Goal: Information Seeking & Learning: Learn about a topic

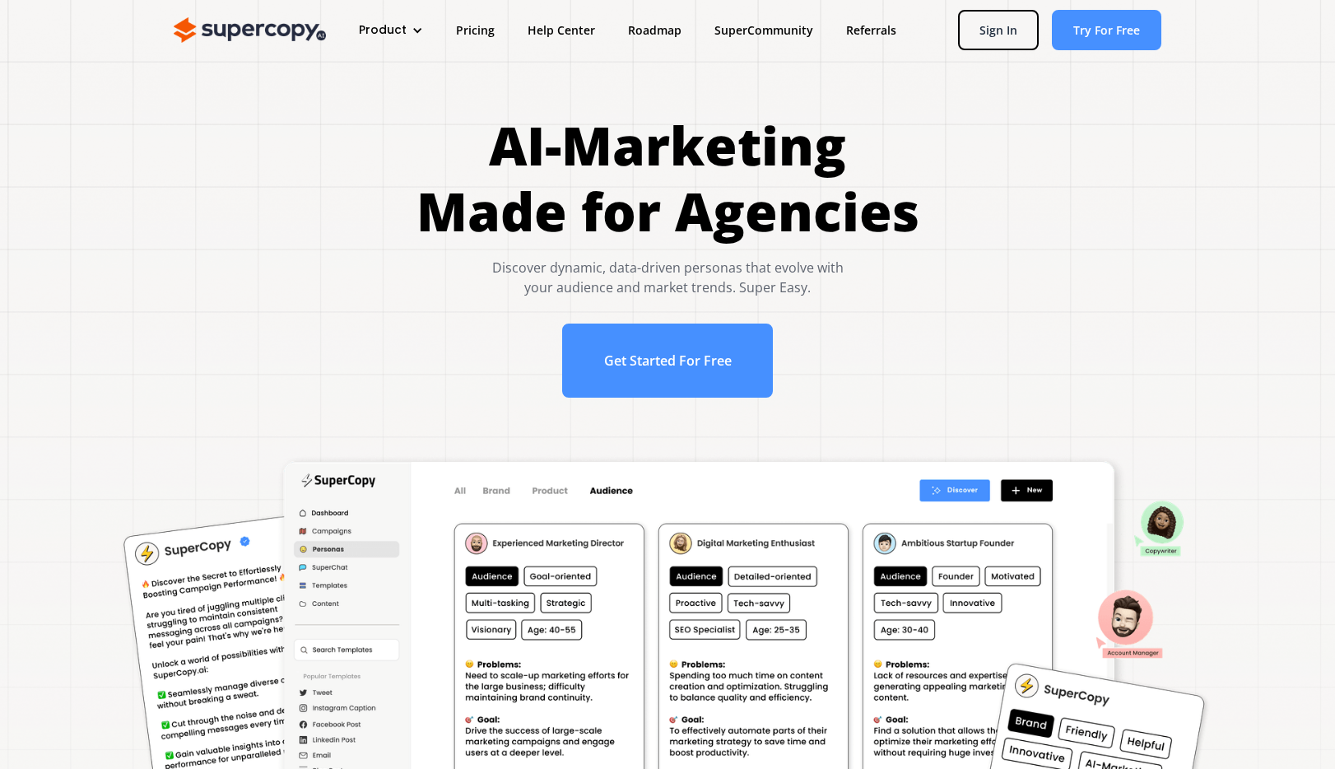
click at [673, 186] on h1 "AI-Marketing Made for Agencies" at bounding box center [667, 179] width 503 height 132
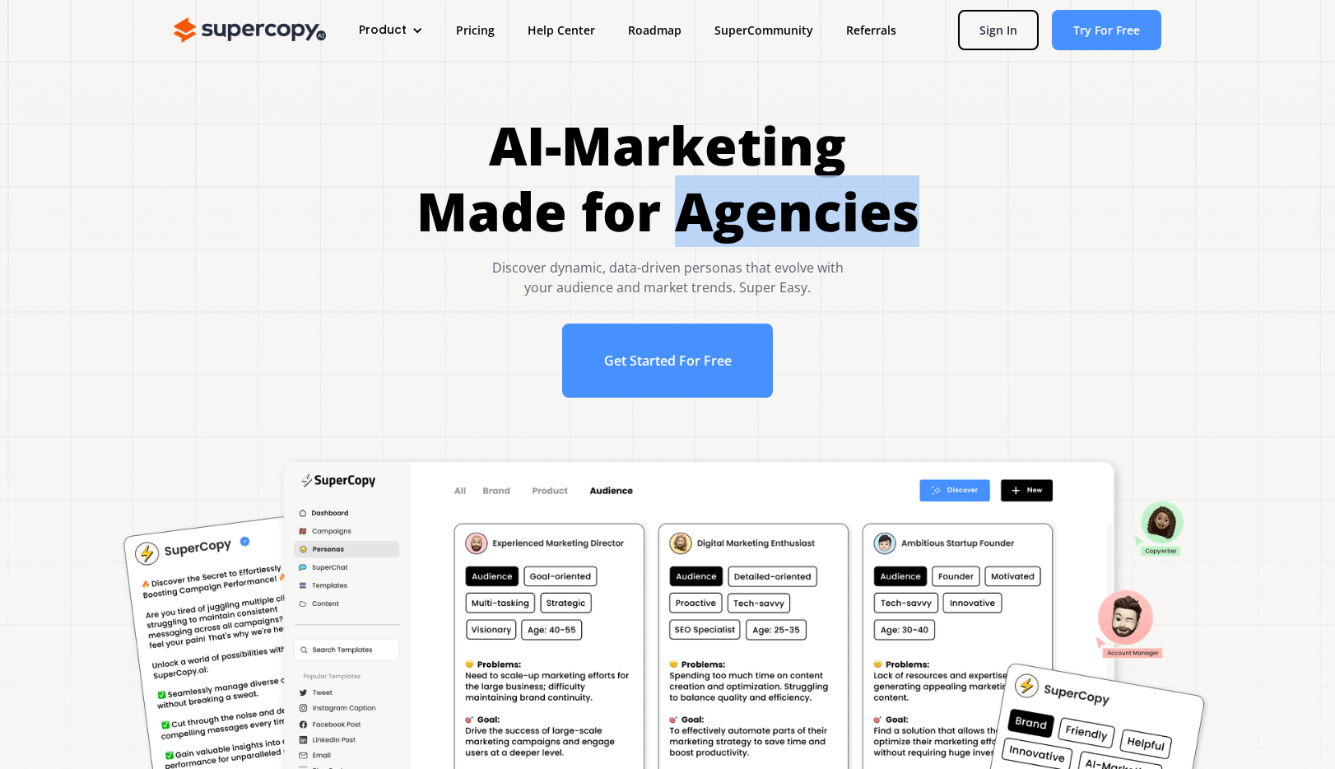
click at [673, 186] on h1 "AI-Marketing Made for Agencies" at bounding box center [667, 179] width 503 height 132
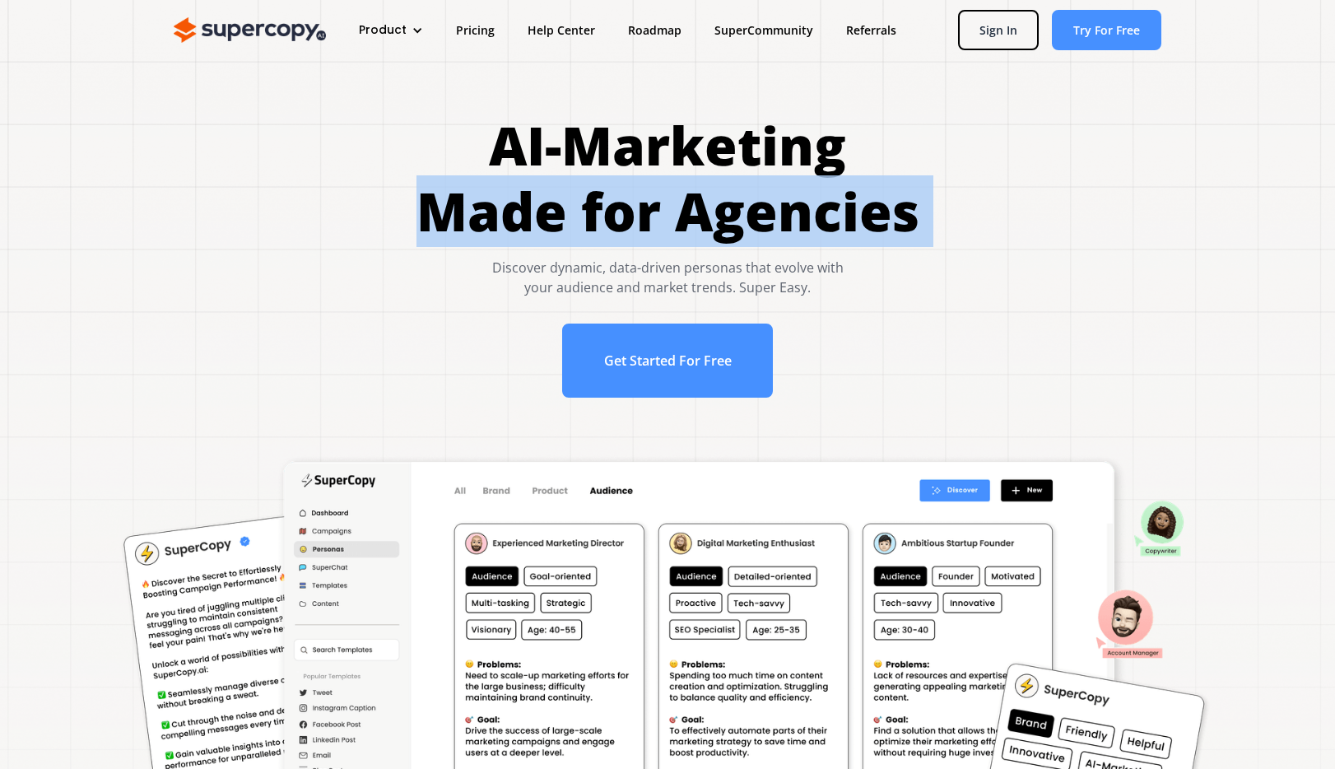
click at [673, 186] on h1 "AI-Marketing Made for Agencies" at bounding box center [667, 179] width 503 height 132
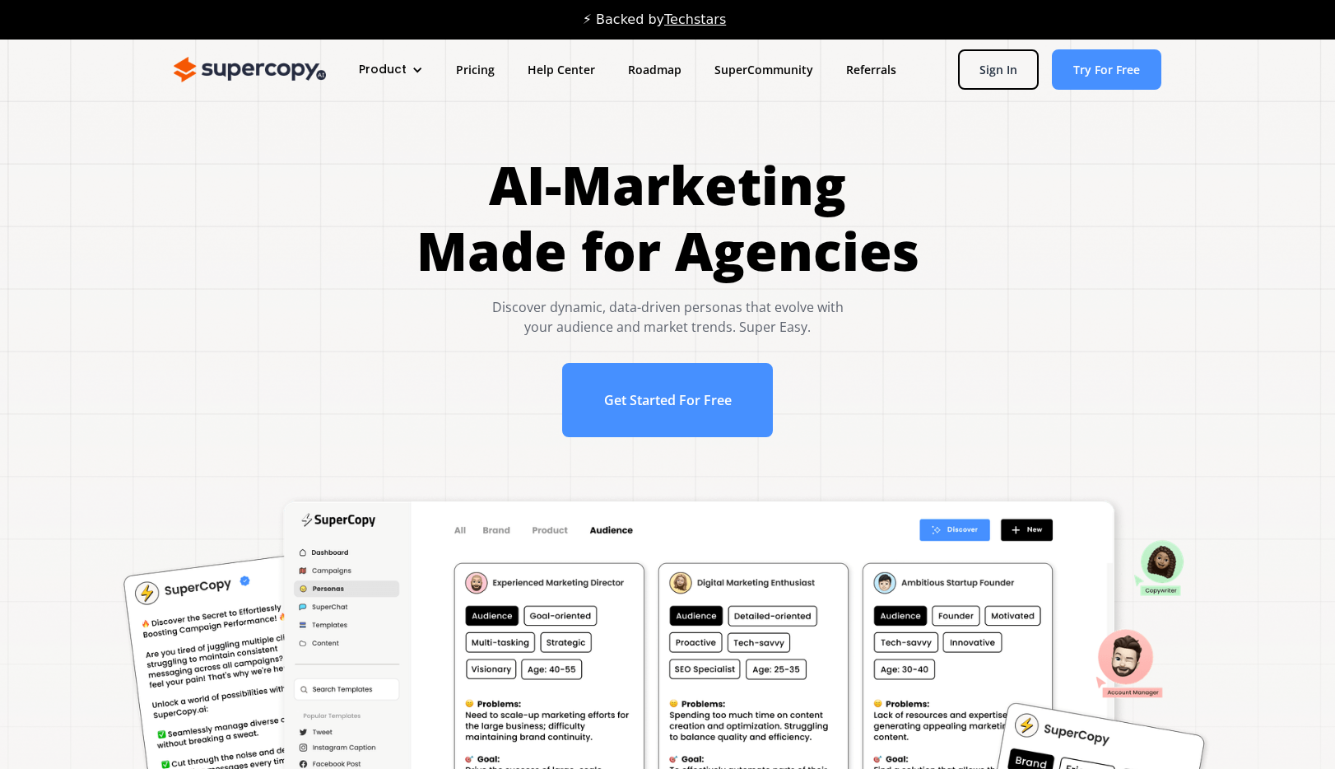
click at [671, 188] on h1 "AI-Marketing Made for Agencies" at bounding box center [667, 218] width 503 height 132
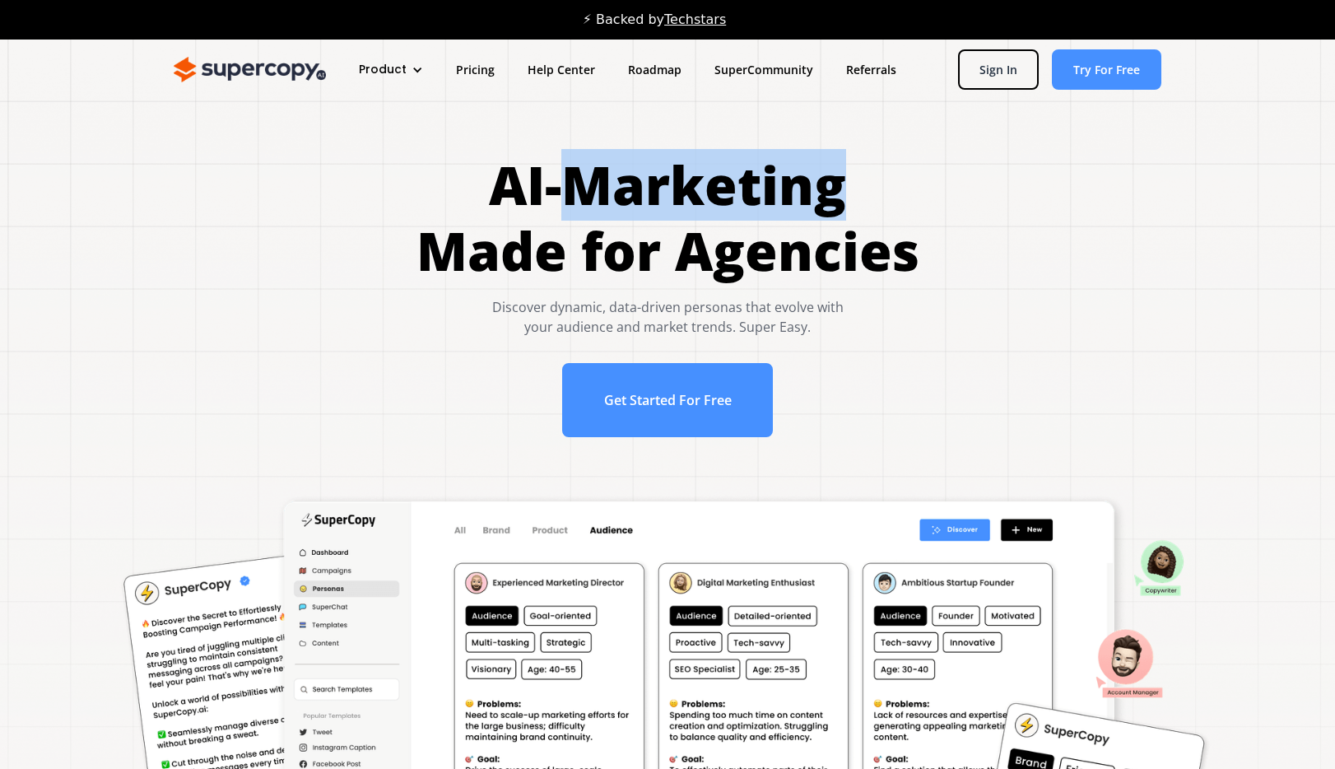
click at [671, 188] on h1 "AI-Marketing Made for Agencies" at bounding box center [667, 218] width 503 height 132
click at [644, 190] on h1 "AI-Marketing Made for Agencies" at bounding box center [667, 218] width 503 height 132
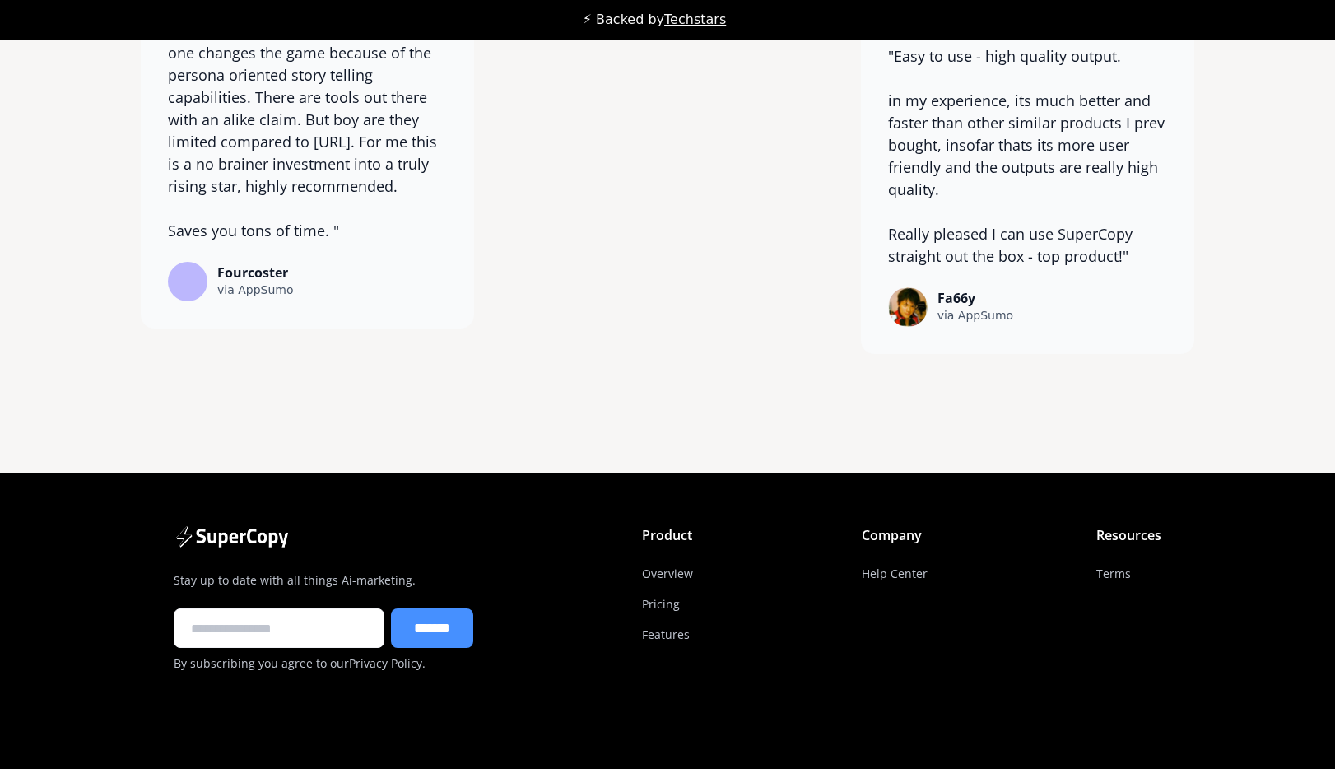
scroll to position [13051, 0]
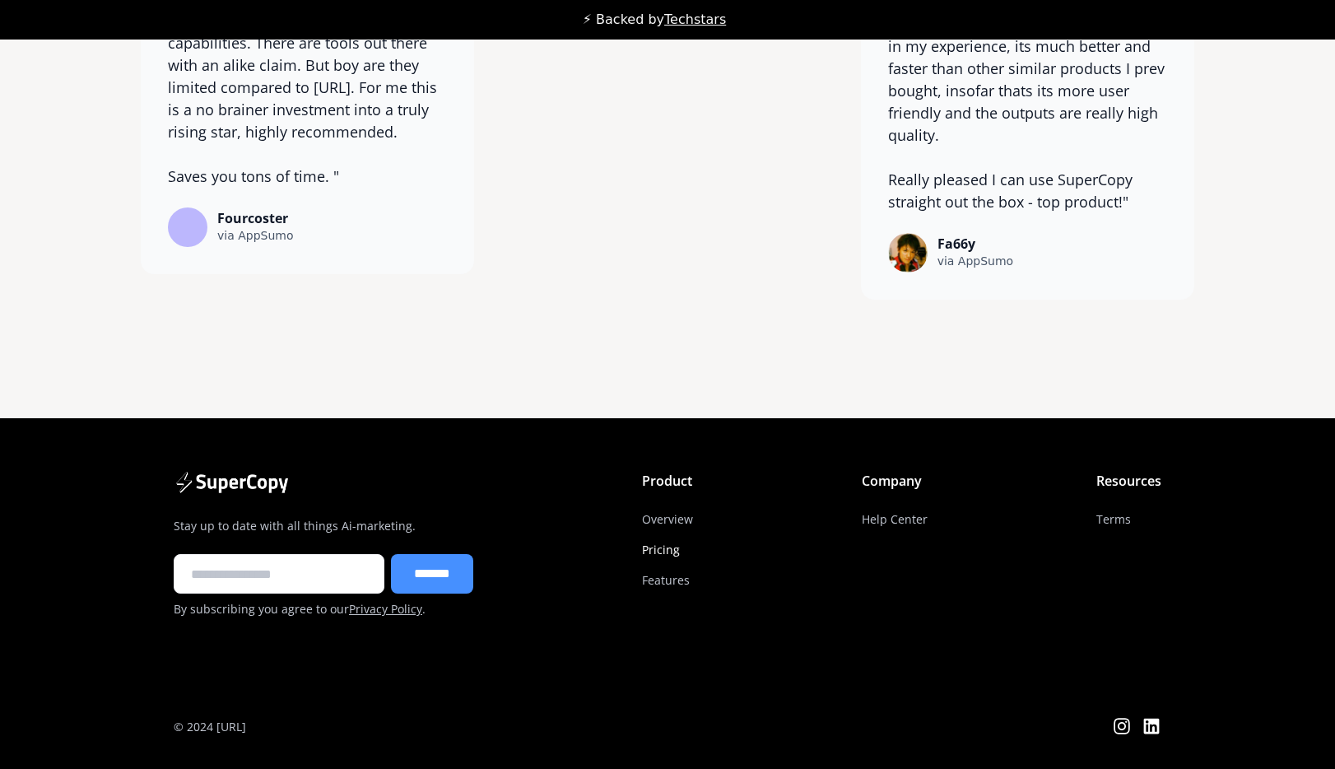
click at [680, 551] on link "Pricing" at bounding box center [661, 549] width 38 height 30
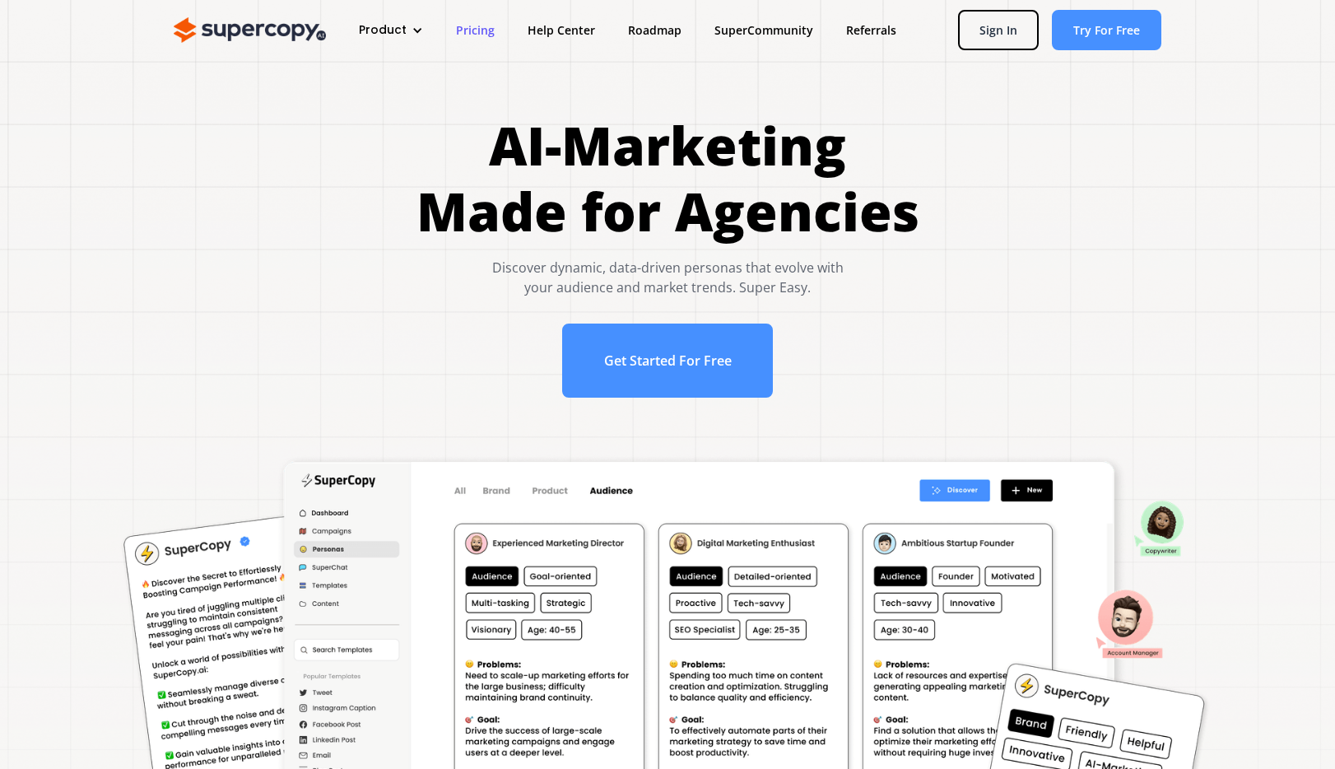
click at [470, 26] on link "Pricing" at bounding box center [476, 30] width 72 height 30
click at [256, 36] on img at bounding box center [250, 30] width 152 height 26
click at [407, 22] on div "Product" at bounding box center [390, 30] width 97 height 30
click at [380, 119] on link "Features" at bounding box center [422, 114] width 132 height 30
click at [676, 187] on h1 "AI-Marketing Made for Agencies" at bounding box center [667, 179] width 503 height 132
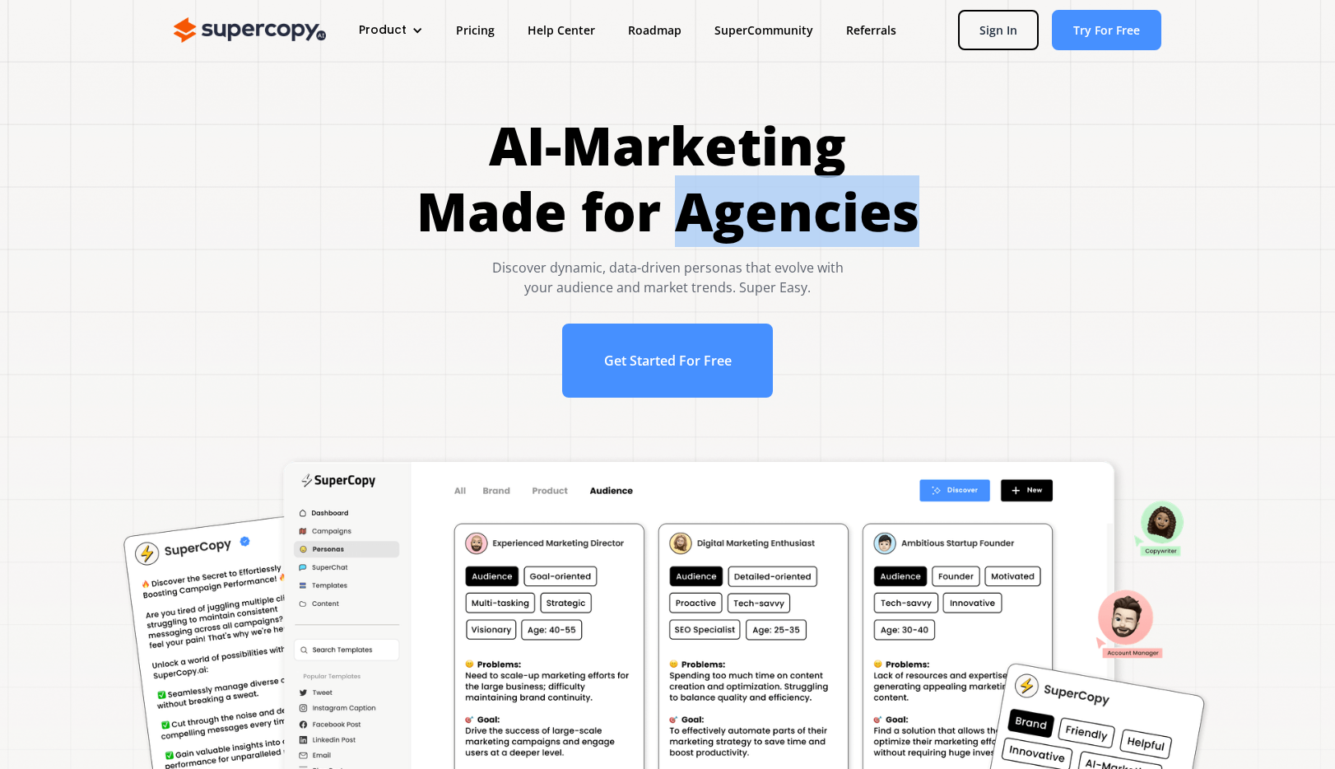
click at [676, 187] on h1 "AI-Marketing Made for Agencies" at bounding box center [667, 179] width 503 height 132
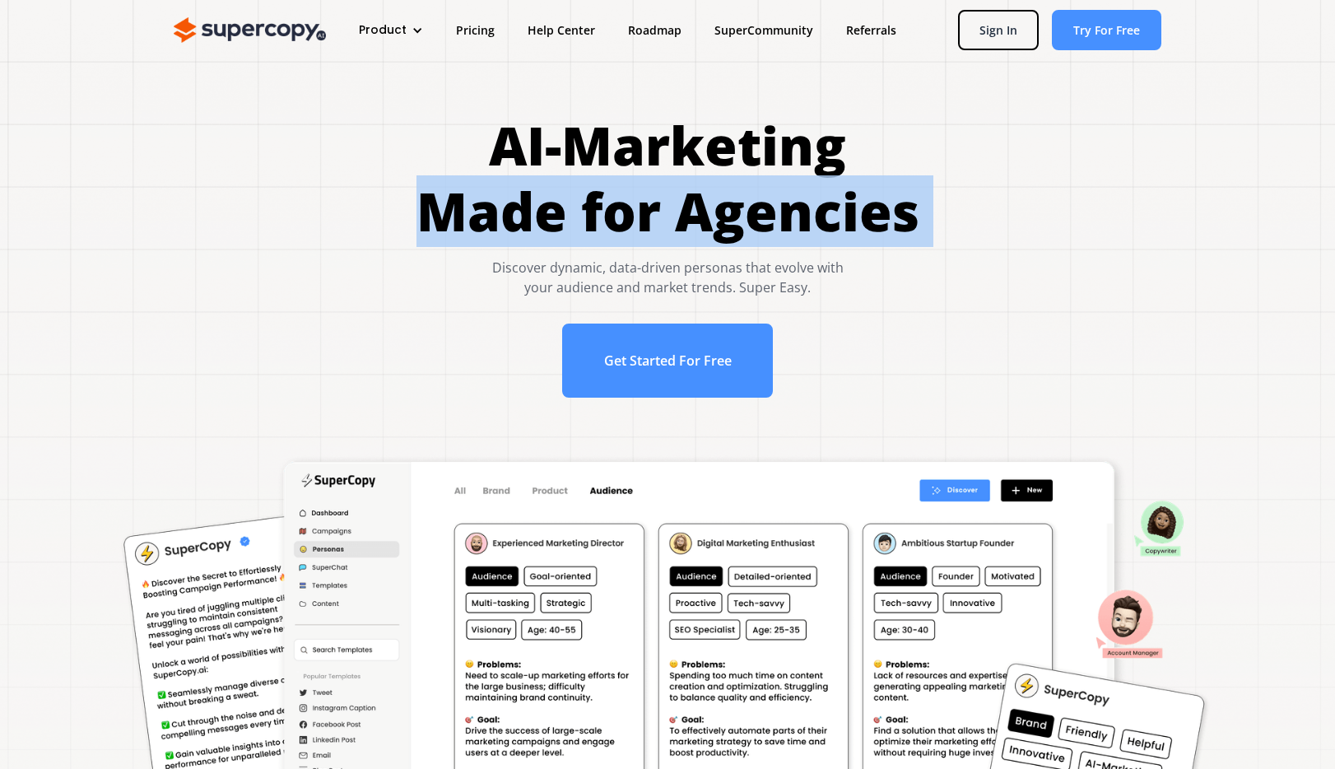
click at [676, 187] on h1 "AI-Marketing Made for Agencies" at bounding box center [667, 179] width 503 height 132
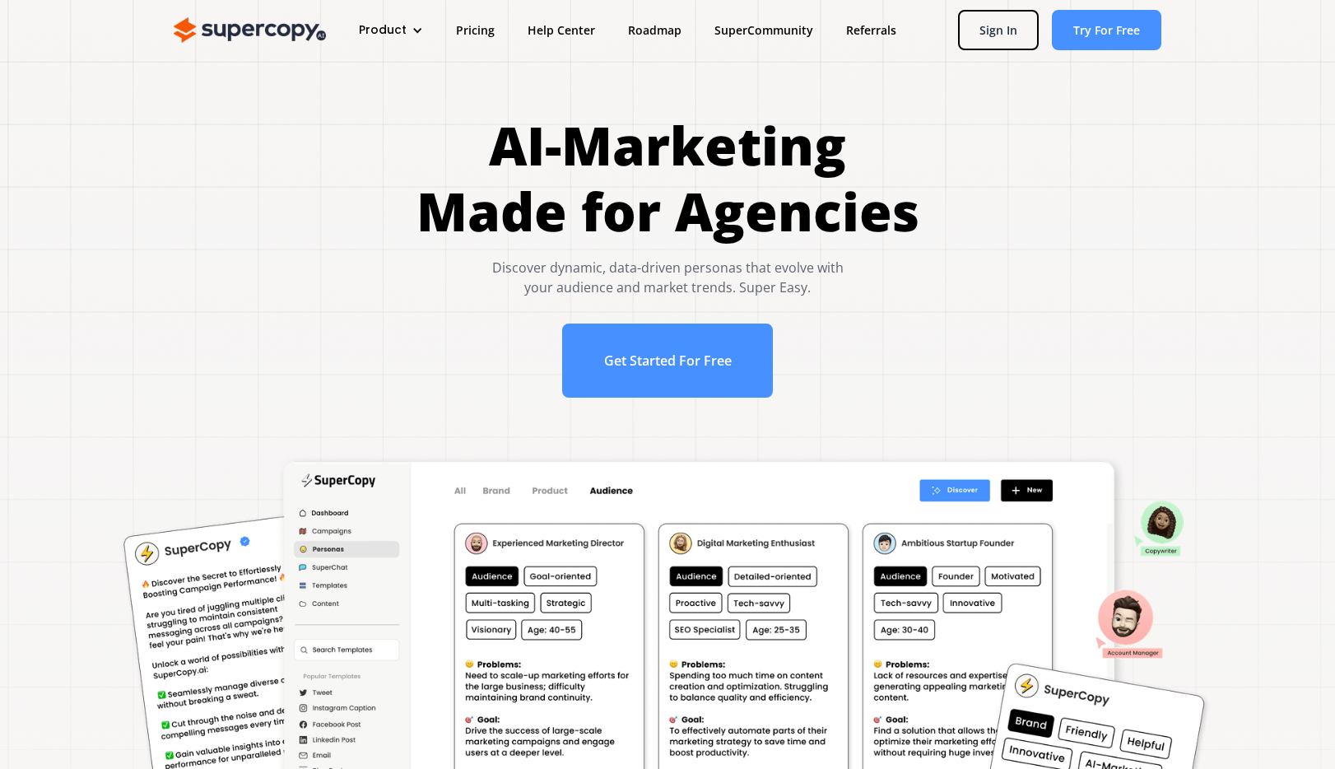
click at [676, 172] on h1 "AI-Marketing Made for Agencies" at bounding box center [667, 179] width 503 height 132
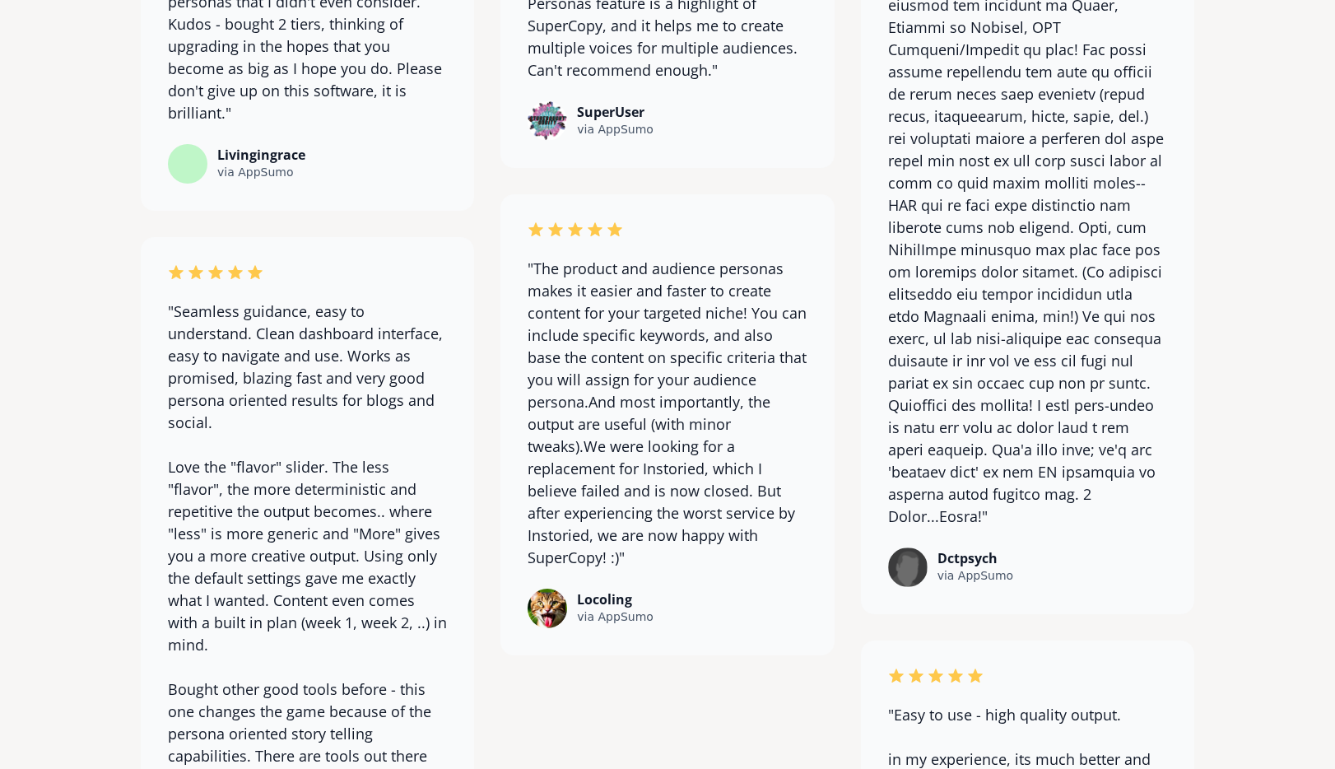
scroll to position [13012, 0]
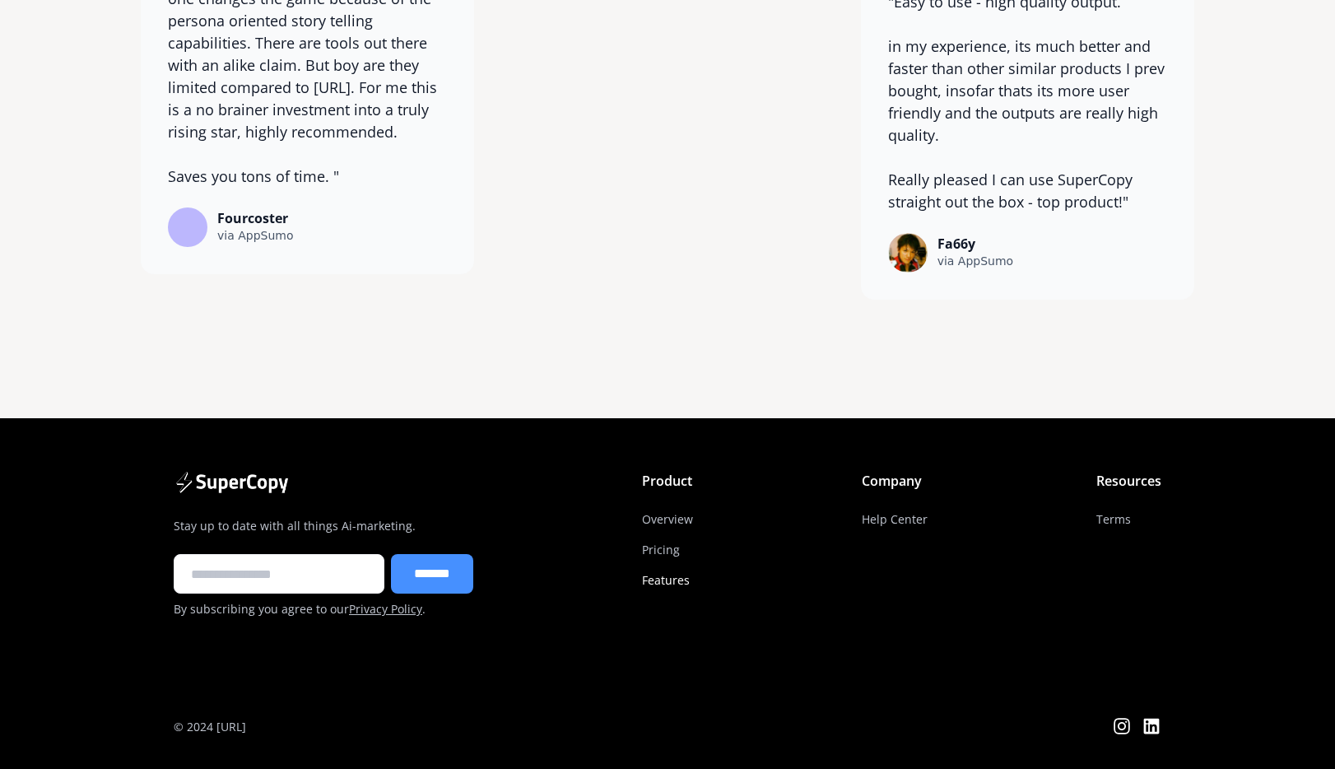
click at [690, 582] on link "Features" at bounding box center [666, 580] width 48 height 30
